Goal: Task Accomplishment & Management: Manage account settings

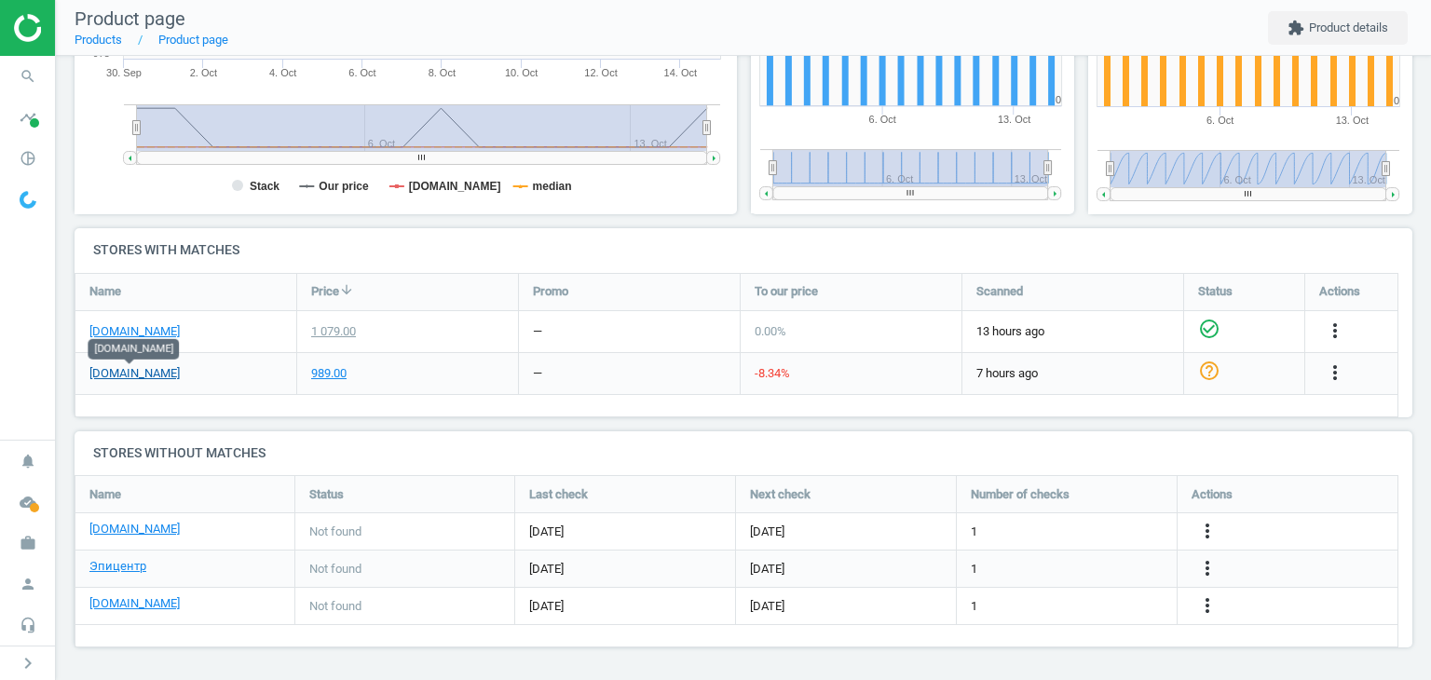
click at [146, 372] on link "[DOMAIN_NAME]" at bounding box center [134, 373] width 90 height 17
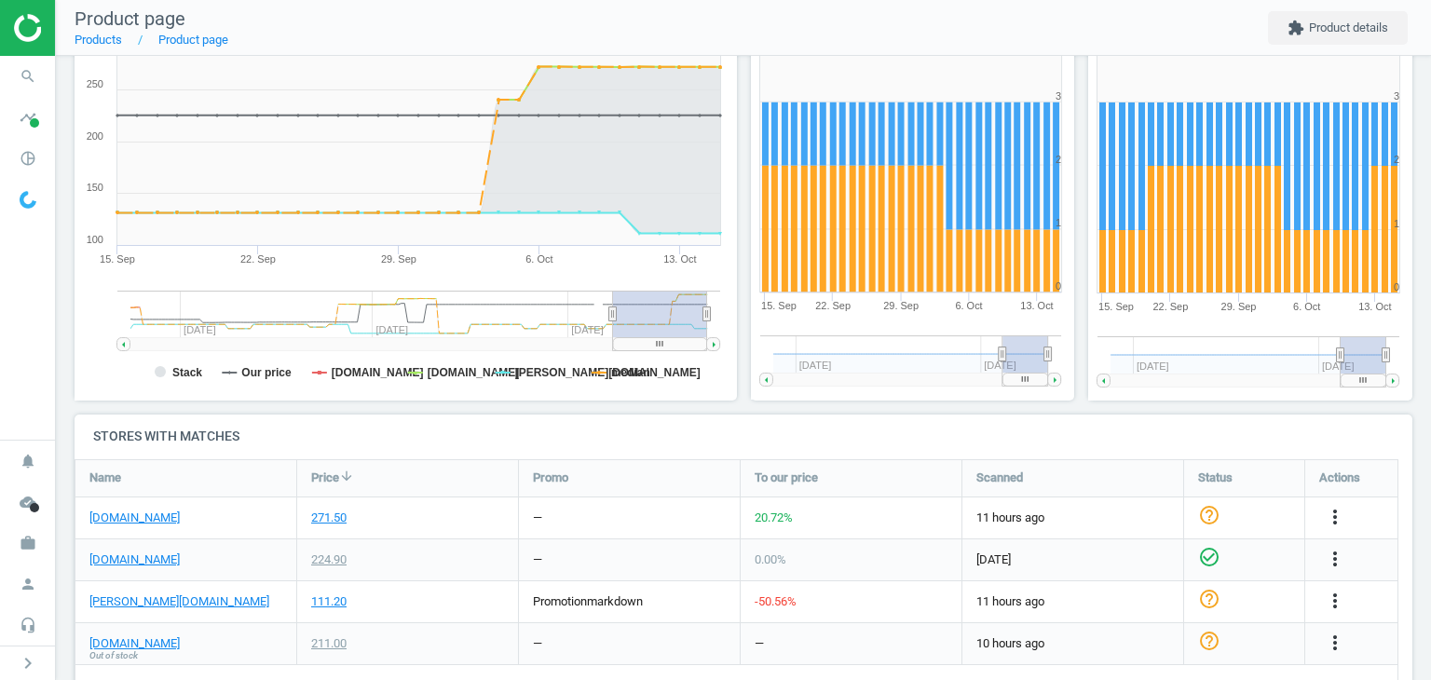
scroll to position [466, 0]
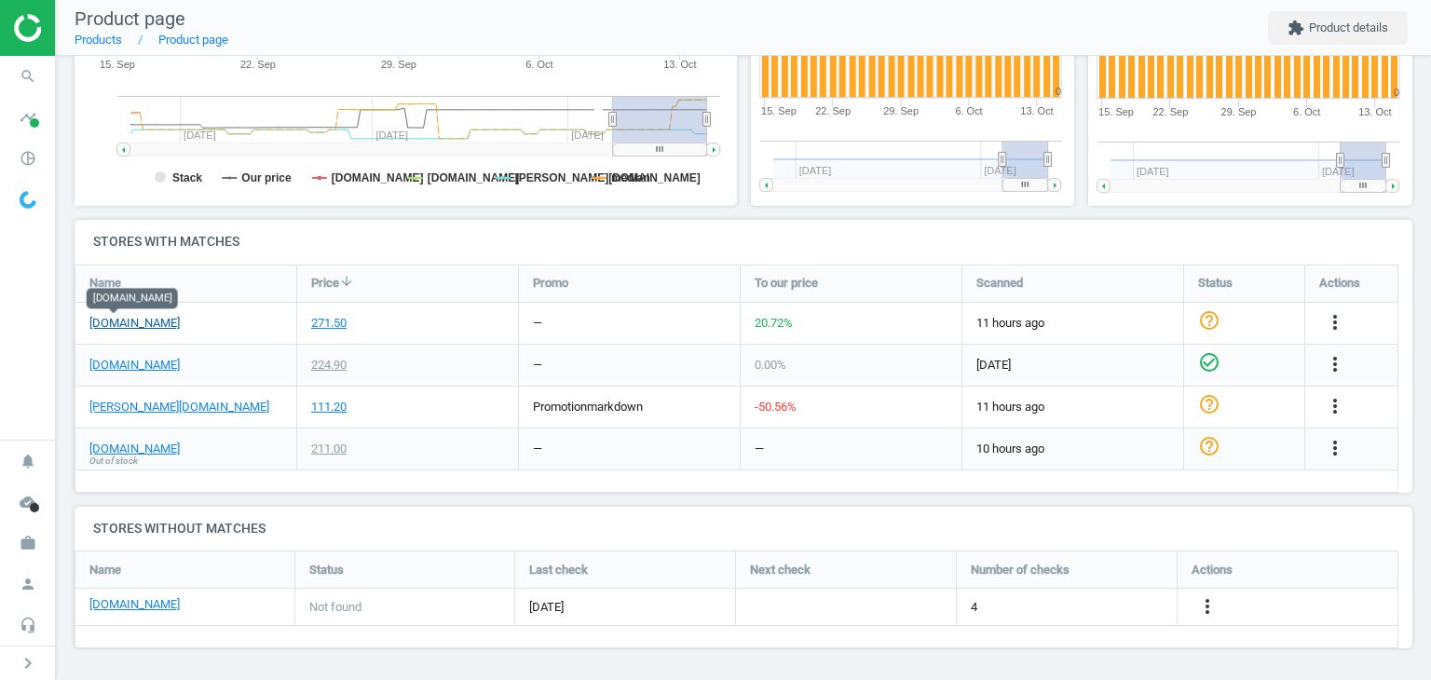
click at [130, 322] on link "notino.pl" at bounding box center [134, 323] width 90 height 17
click at [142, 403] on link "douglas.pl" at bounding box center [179, 407] width 180 height 17
click at [1331, 411] on icon "more_vert" at bounding box center [1335, 406] width 22 height 22
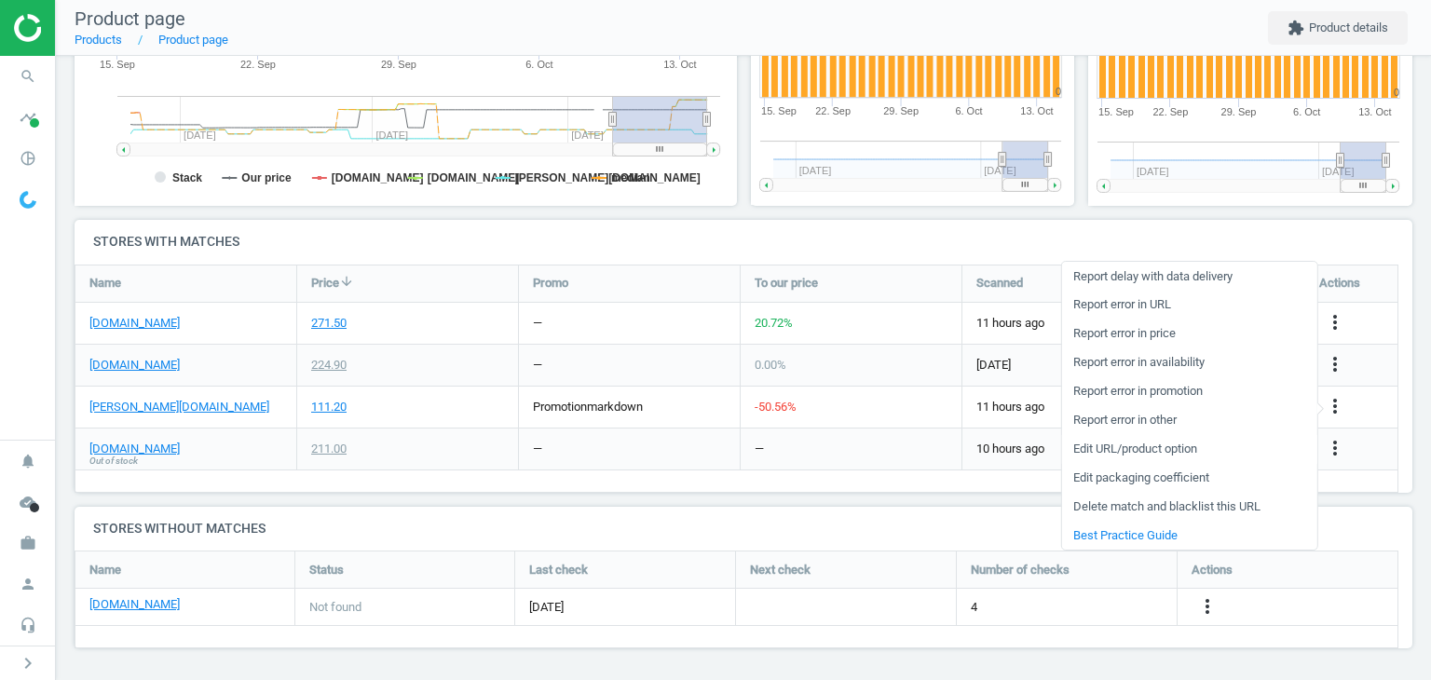
click at [1103, 456] on link "Edit URL/product option" at bounding box center [1188, 449] width 255 height 29
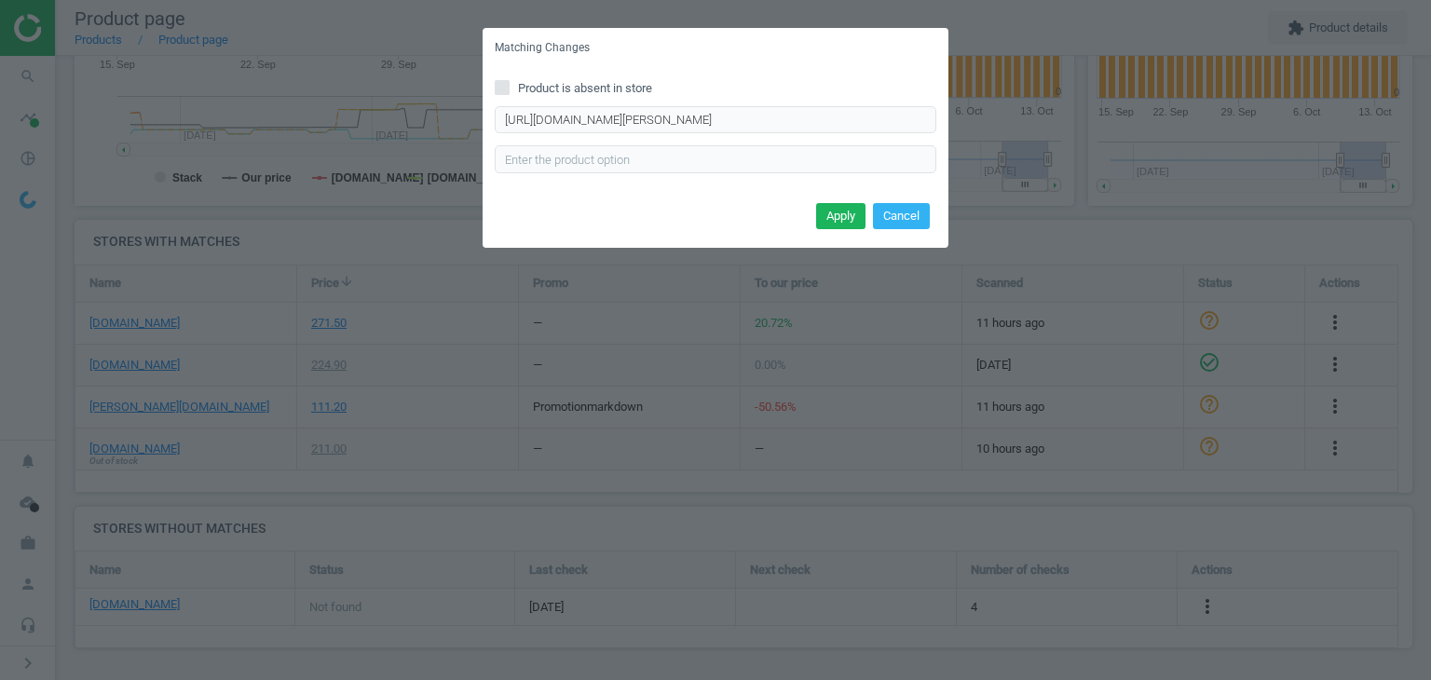
click at [583, 86] on span "Product is absent in store" at bounding box center [585, 88] width 142 height 17
click at [509, 86] on input "Product is absent in store" at bounding box center [503, 87] width 12 height 12
checkbox input "true"
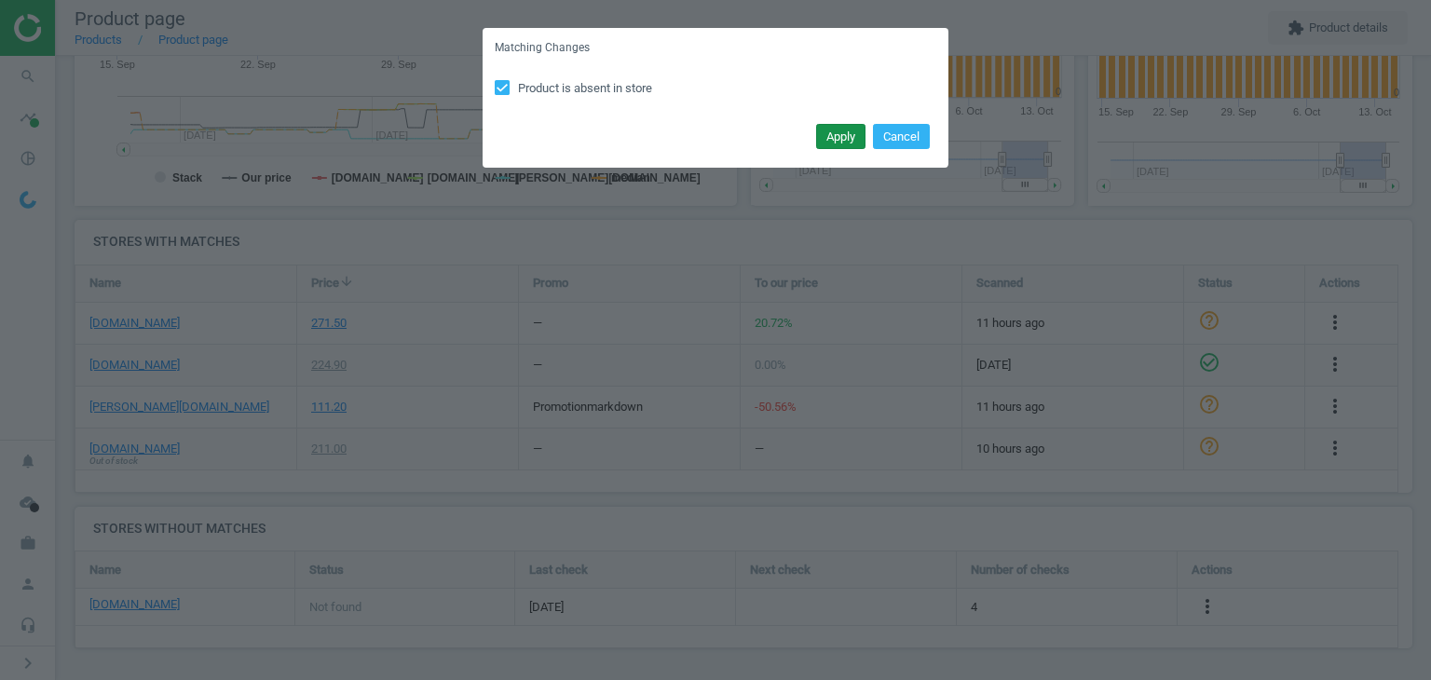
click at [846, 128] on button "Apply" at bounding box center [840, 137] width 49 height 26
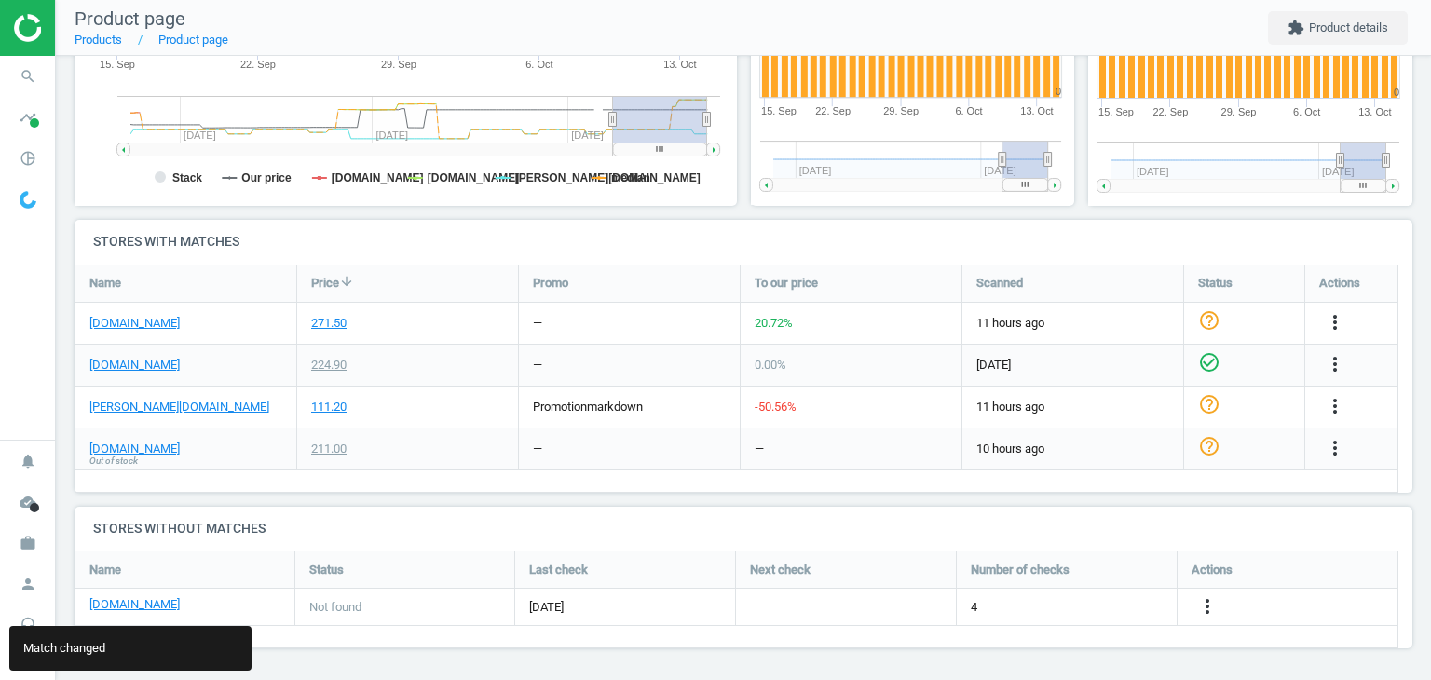
drag, startPoint x: 121, startPoint y: 454, endPoint x: 134, endPoint y: 457, distance: 13.6
click at [121, 455] on span "Out of stock" at bounding box center [113, 461] width 48 height 13
click at [122, 441] on link "makeup.pl" at bounding box center [134, 449] width 90 height 17
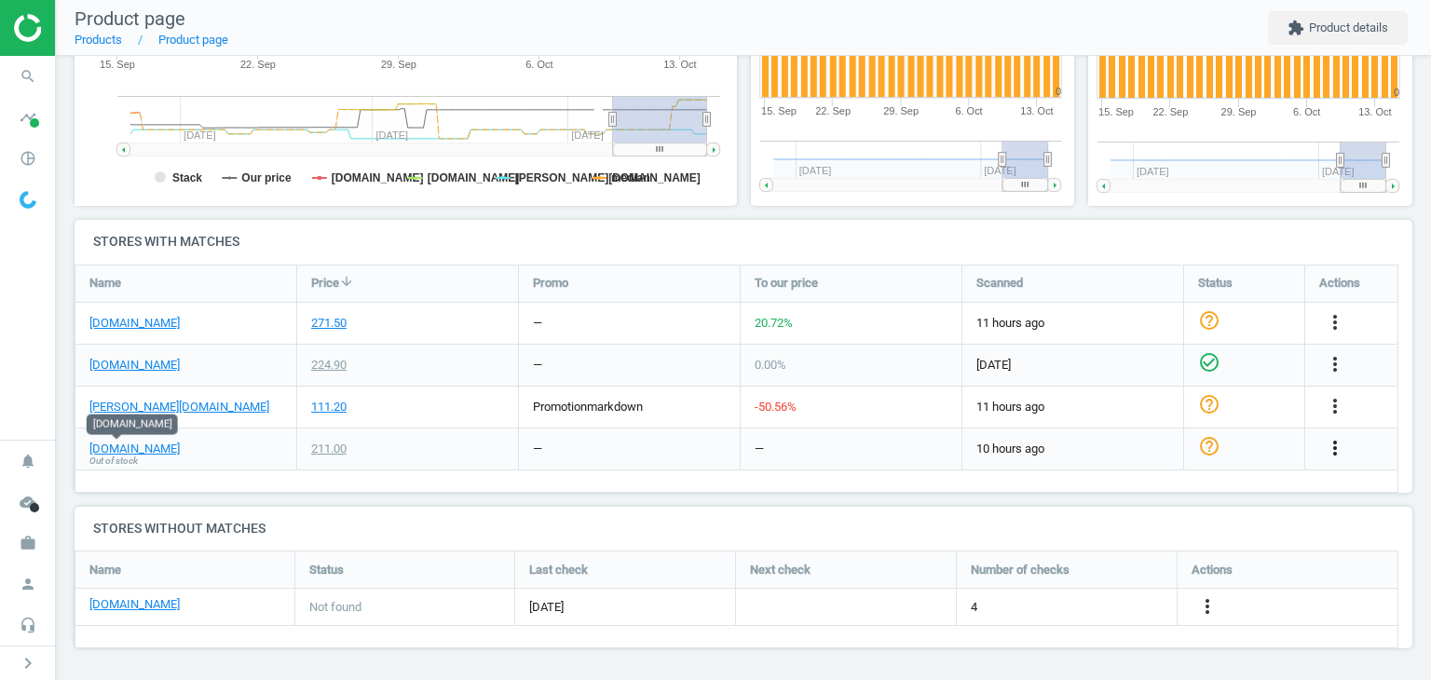
click at [1336, 448] on icon "more_vert" at bounding box center [1335, 448] width 22 height 22
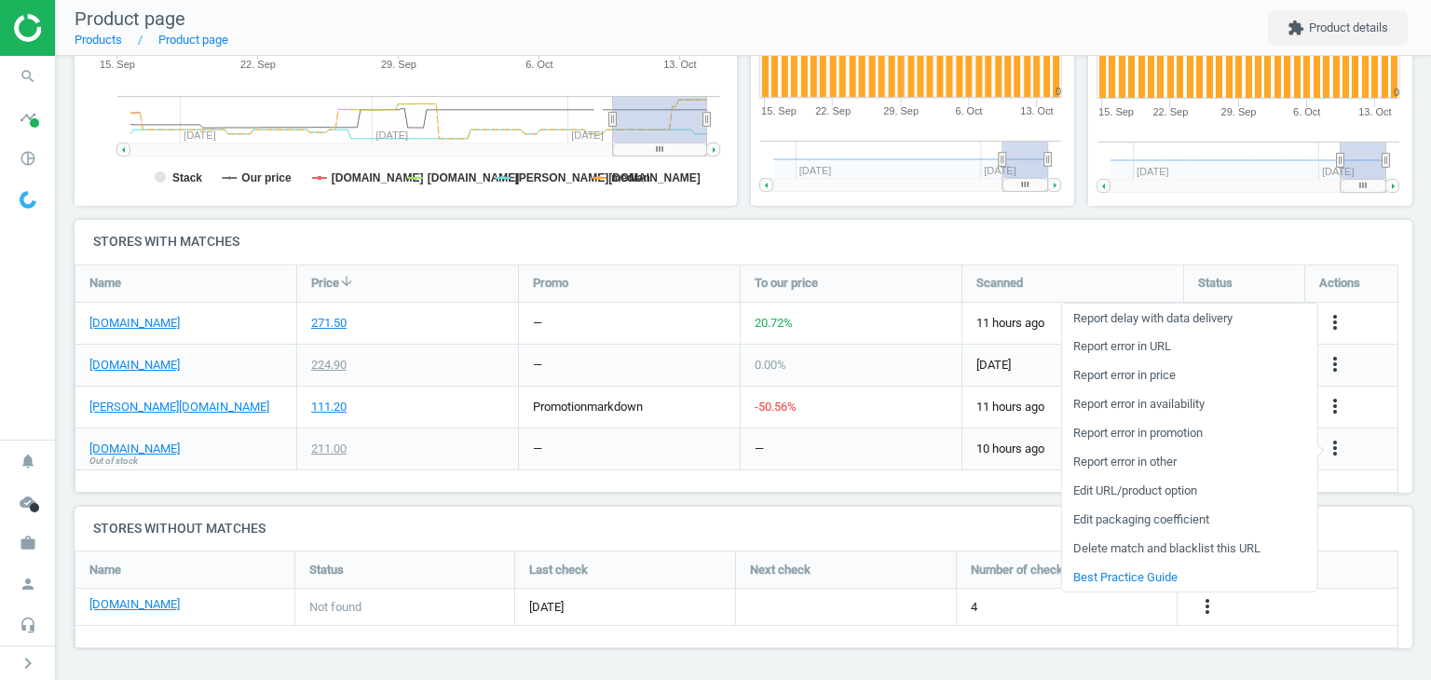
click at [1177, 484] on link "Edit URL/product option" at bounding box center [1188, 490] width 255 height 29
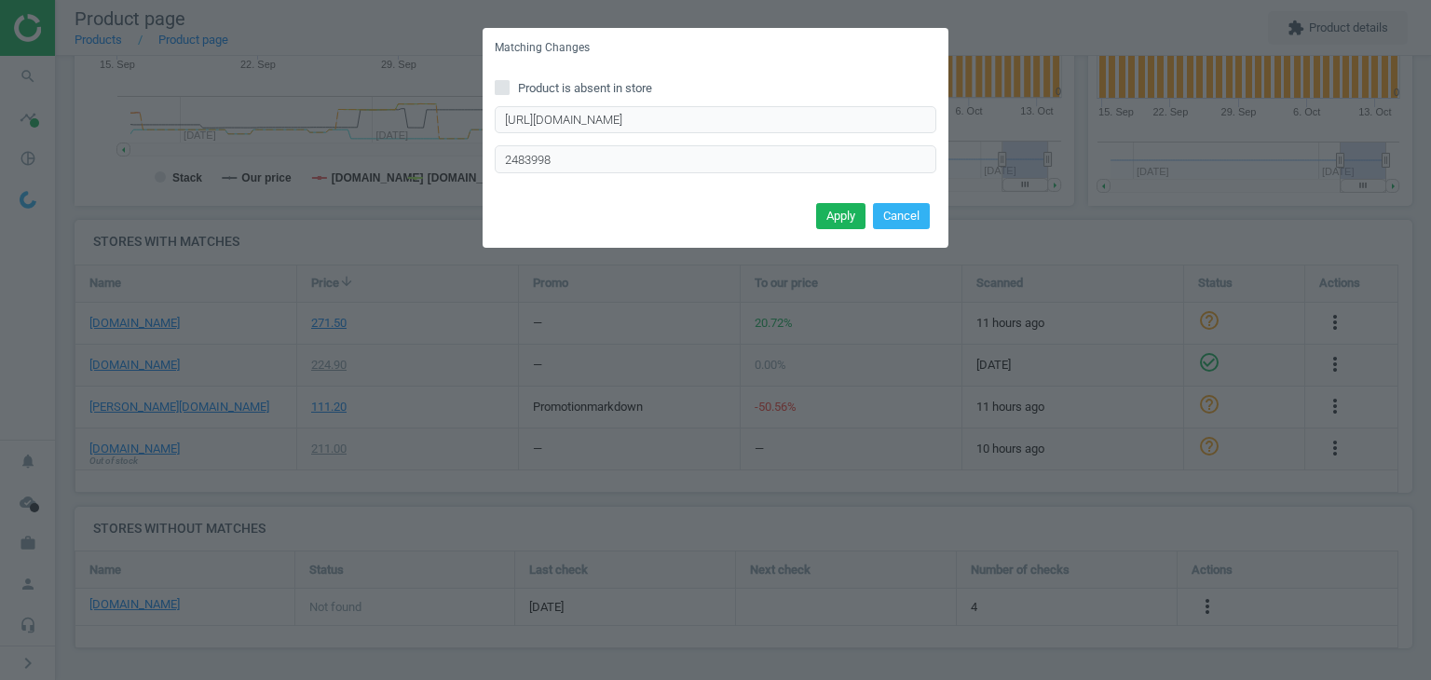
click at [552, 77] on div "Product is absent in store https://makeup.pl/product/562575/ Enter correct prod…" at bounding box center [716, 132] width 466 height 129
click at [581, 80] on span "Product is absent in store" at bounding box center [585, 88] width 142 height 17
click at [509, 81] on input "Product is absent in store" at bounding box center [503, 87] width 12 height 12
checkbox input "true"
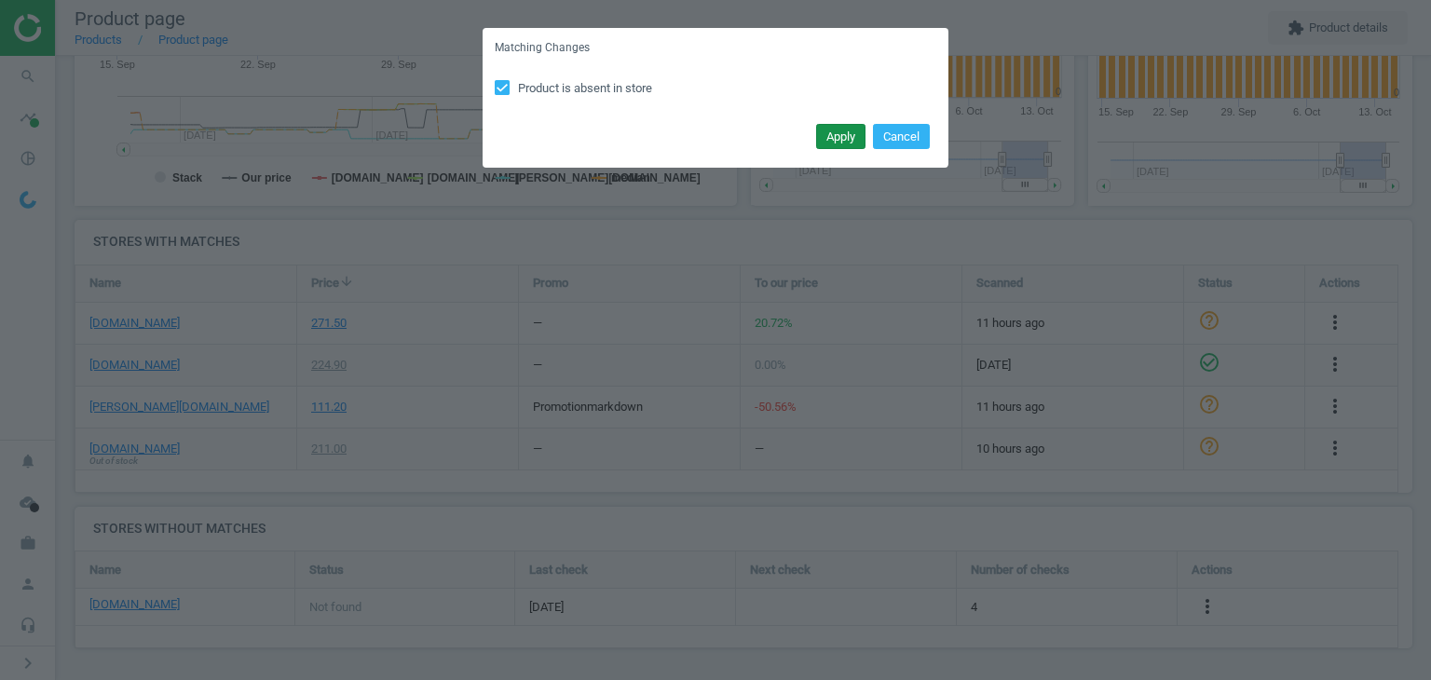
click at [835, 134] on button "Apply" at bounding box center [840, 137] width 49 height 26
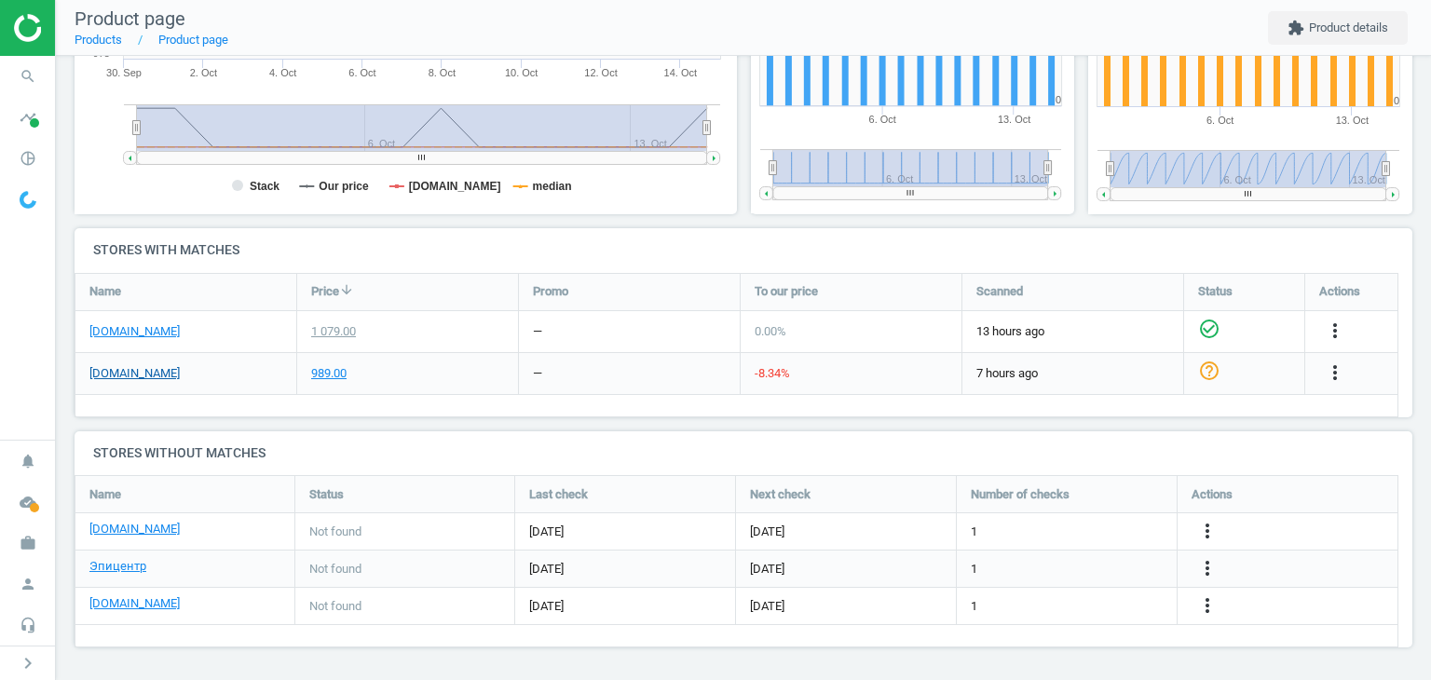
click at [160, 374] on link "[DOMAIN_NAME]" at bounding box center [134, 373] width 90 height 17
click at [104, 332] on link "[DOMAIN_NAME]" at bounding box center [134, 331] width 90 height 17
click at [1341, 377] on icon "more_vert" at bounding box center [1335, 372] width 22 height 22
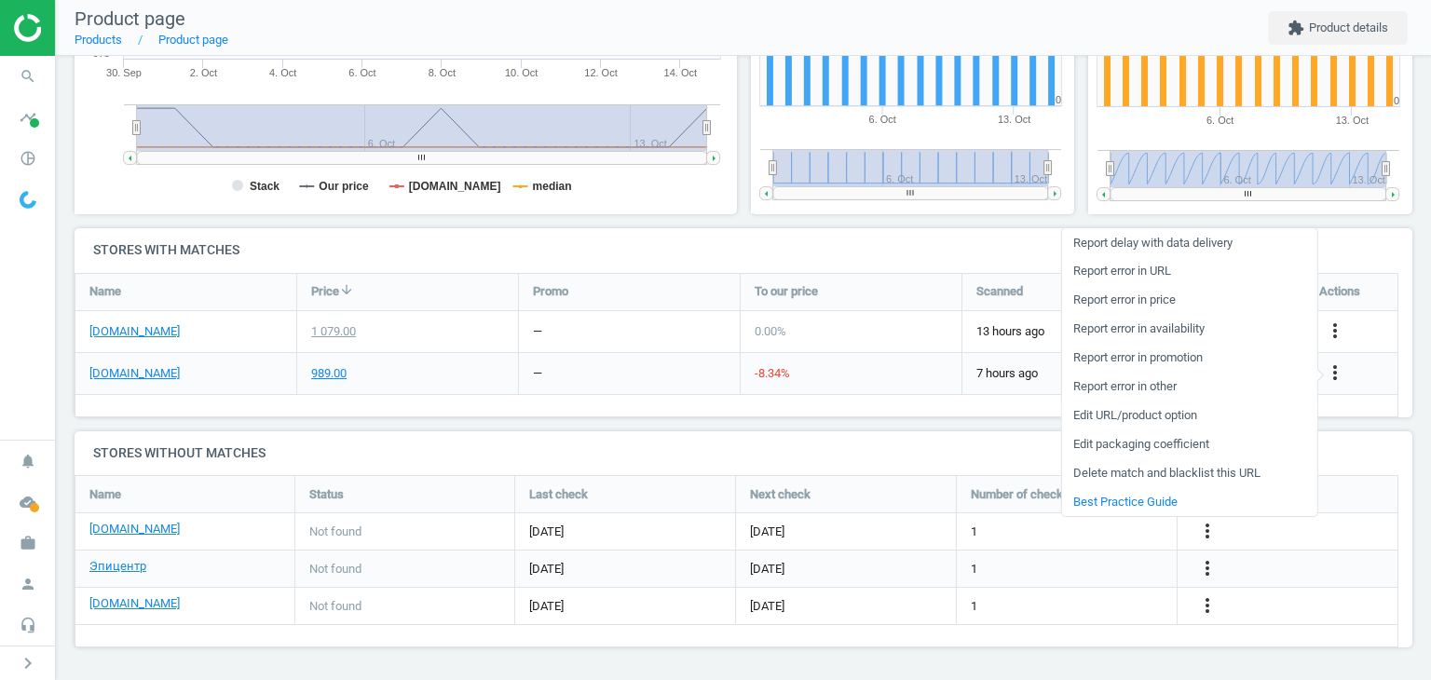
click at [1144, 418] on link "Edit URL/product option" at bounding box center [1188, 416] width 255 height 29
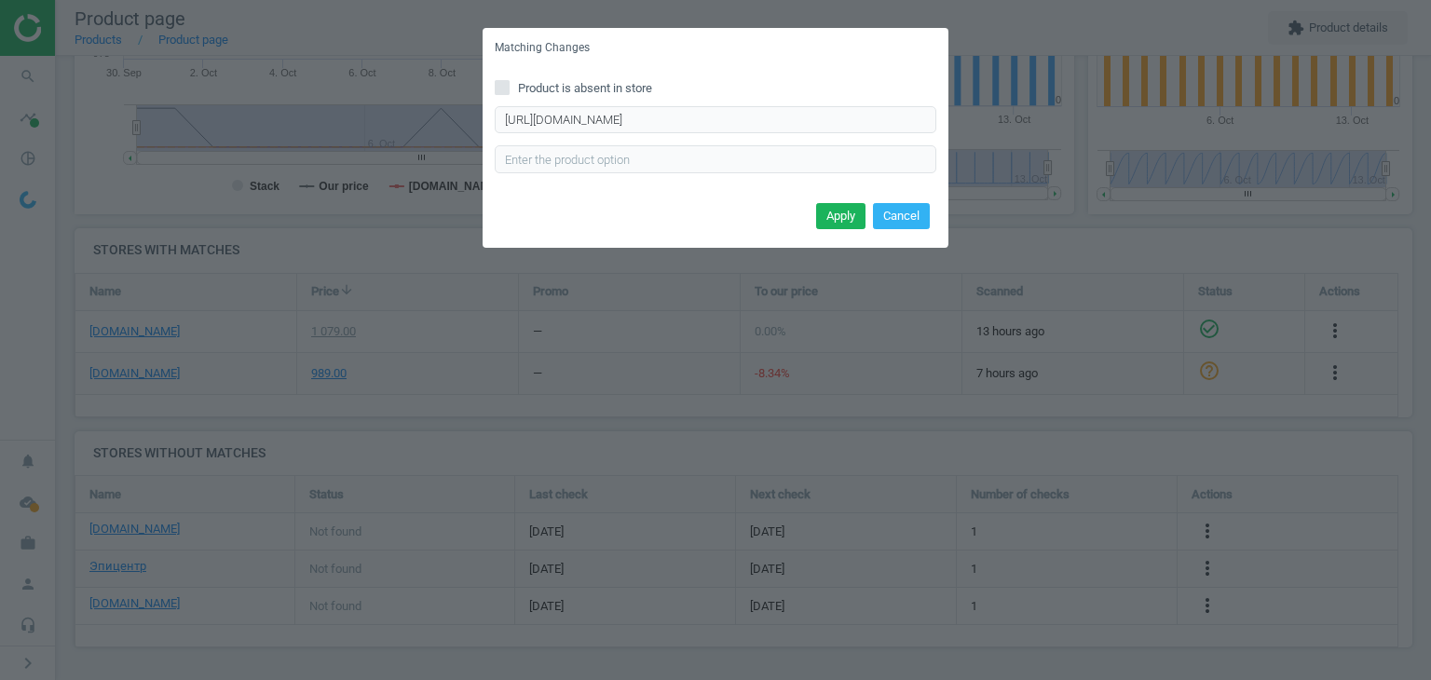
click at [631, 90] on span "Product is absent in store" at bounding box center [585, 88] width 142 height 17
click at [509, 90] on input "Product is absent in store" at bounding box center [503, 87] width 12 height 12
checkbox input "true"
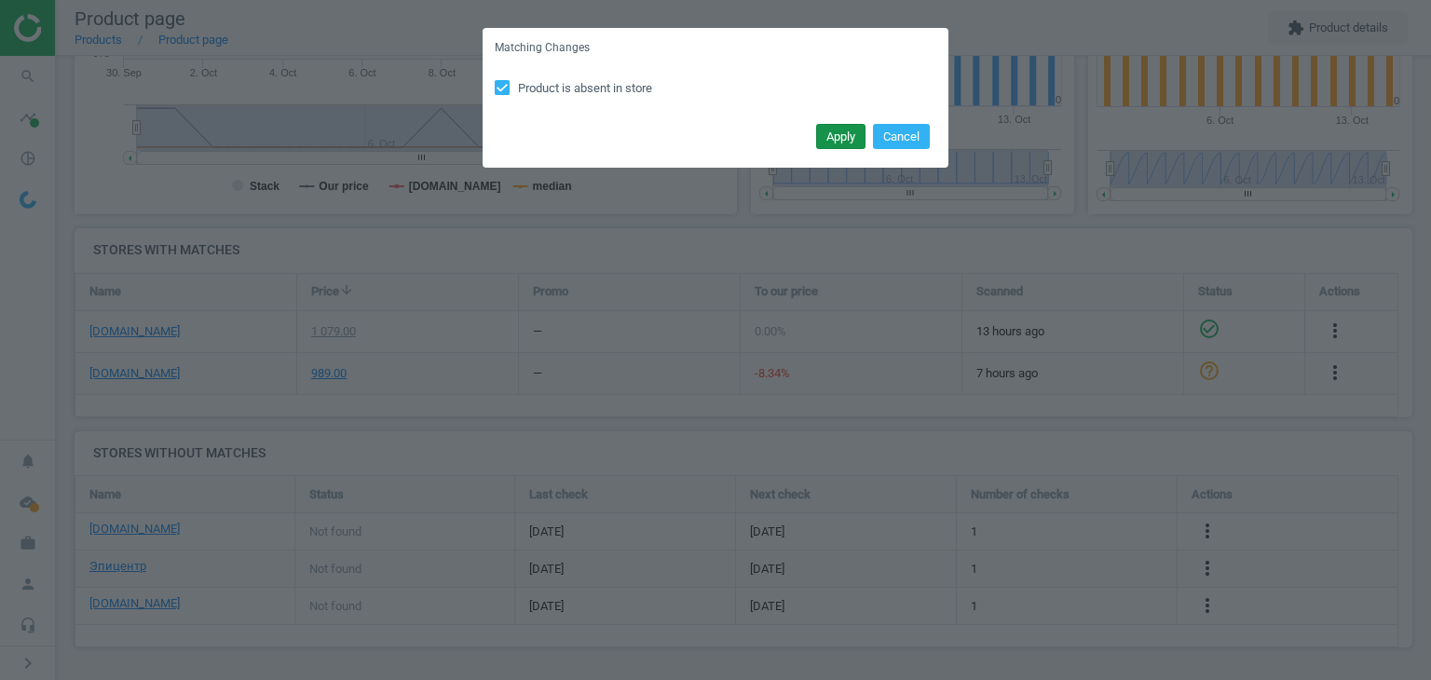
click at [819, 138] on button "Apply" at bounding box center [840, 137] width 49 height 26
